Goal: Browse casually: Explore the website without a specific task or goal

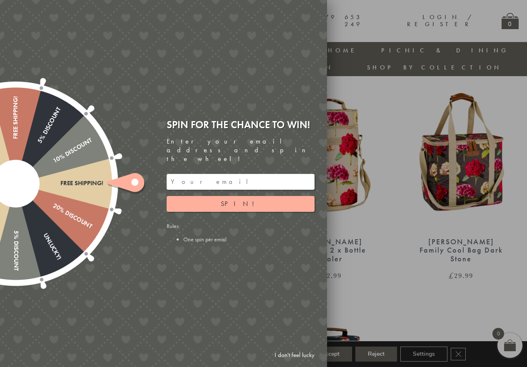
scroll to position [321, 0]
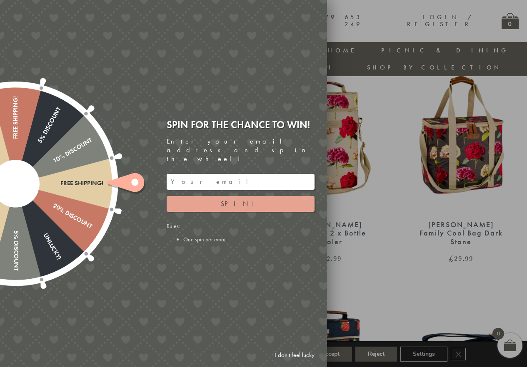
click at [232, 197] on button "Spin!" at bounding box center [241, 204] width 148 height 16
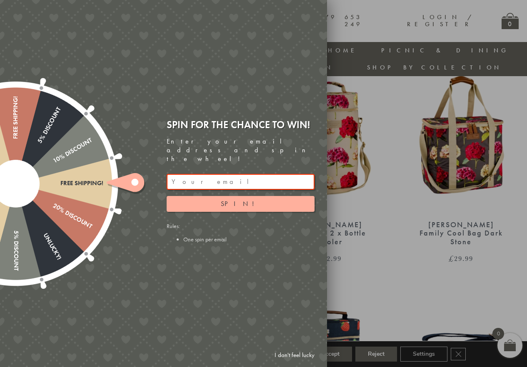
click at [228, 175] on input "email" at bounding box center [241, 182] width 148 height 16
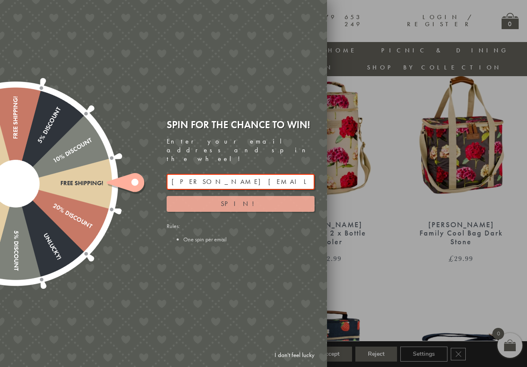
click at [239, 200] on span "Spin!" at bounding box center [241, 204] width 40 height 9
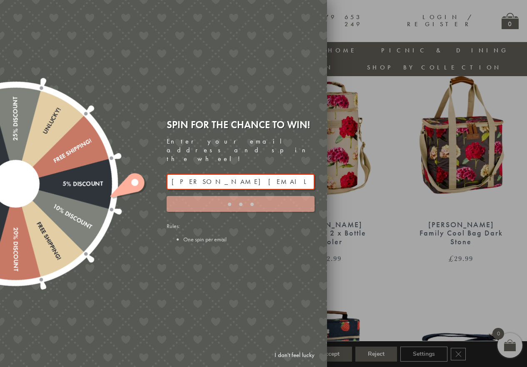
type input "GHM9BH6T"
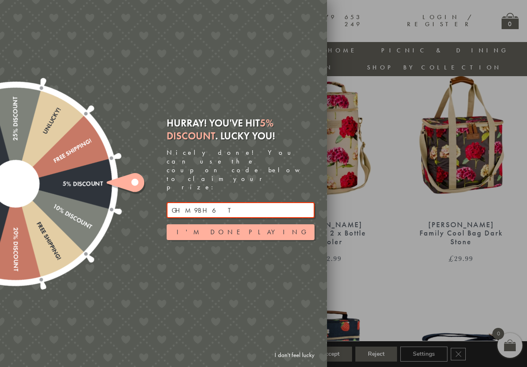
drag, startPoint x: 171, startPoint y: 196, endPoint x: 226, endPoint y: 197, distance: 55.4
click at [226, 202] on input "GHM9BH6T" at bounding box center [241, 210] width 148 height 16
click at [232, 225] on button "I'm done playing" at bounding box center [241, 233] width 148 height 16
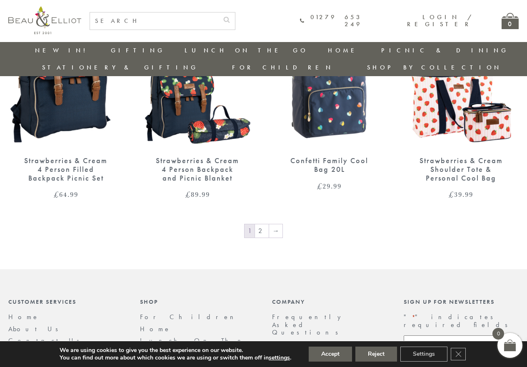
scroll to position [1319, 0]
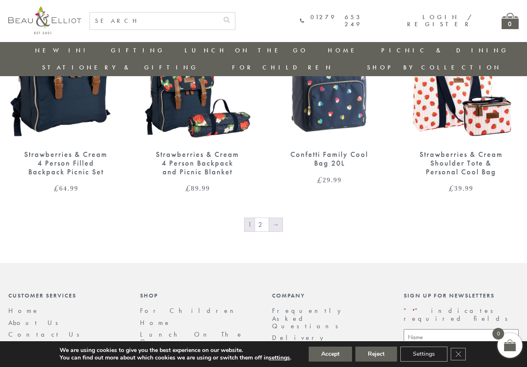
click at [275, 218] on link "→" at bounding box center [275, 224] width 13 height 13
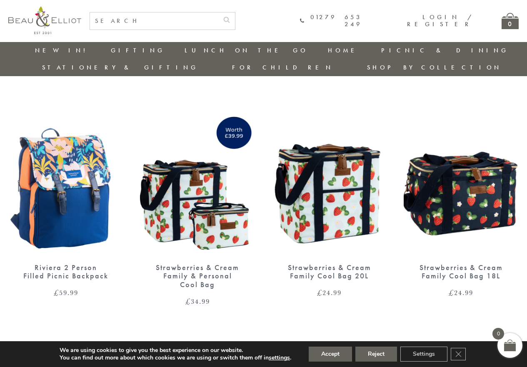
scroll to position [4, 0]
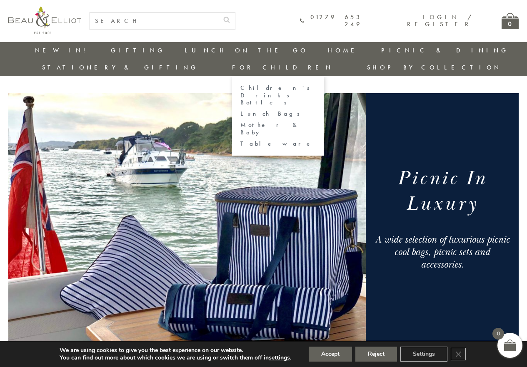
click at [315, 122] on link "Mother & Baby" at bounding box center [277, 129] width 75 height 15
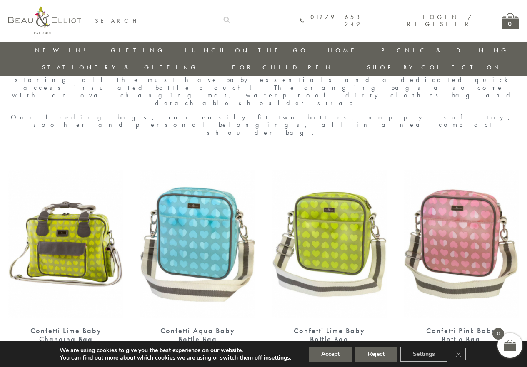
scroll to position [343, 0]
